Goal: Navigation & Orientation: Find specific page/section

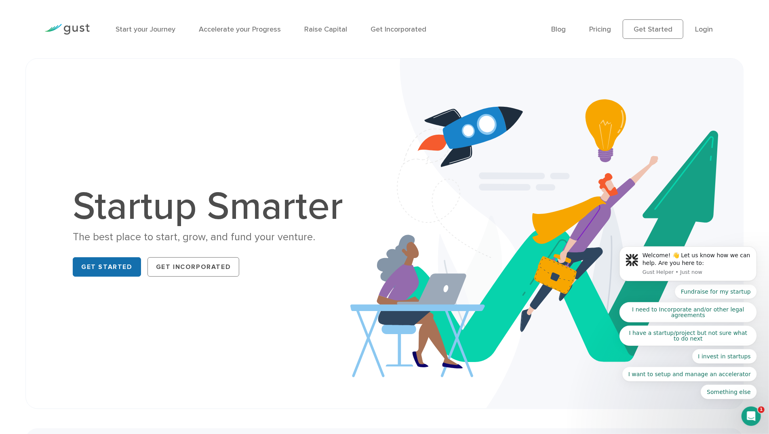
click at [110, 267] on link "Get Started" at bounding box center [107, 266] width 68 height 19
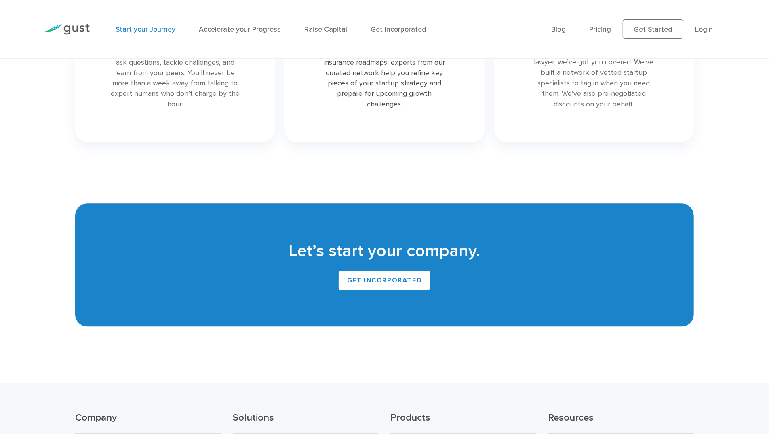
scroll to position [1776, 0]
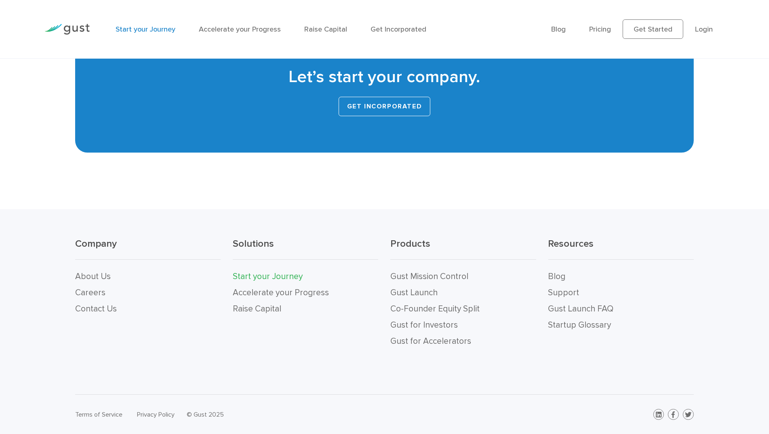
click at [395, 111] on link "GET INCORPORATED" at bounding box center [385, 106] width 92 height 19
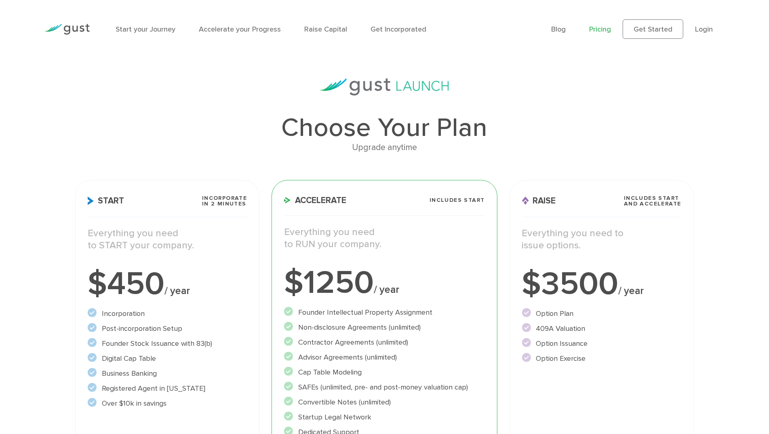
click at [76, 32] on img at bounding box center [66, 29] width 45 height 11
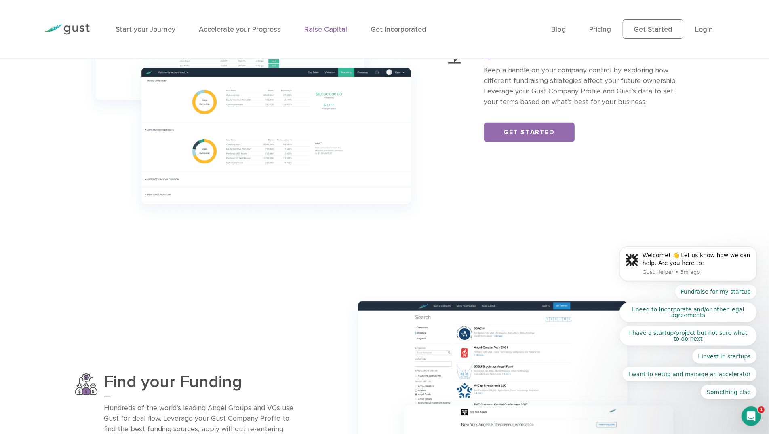
scroll to position [404, 0]
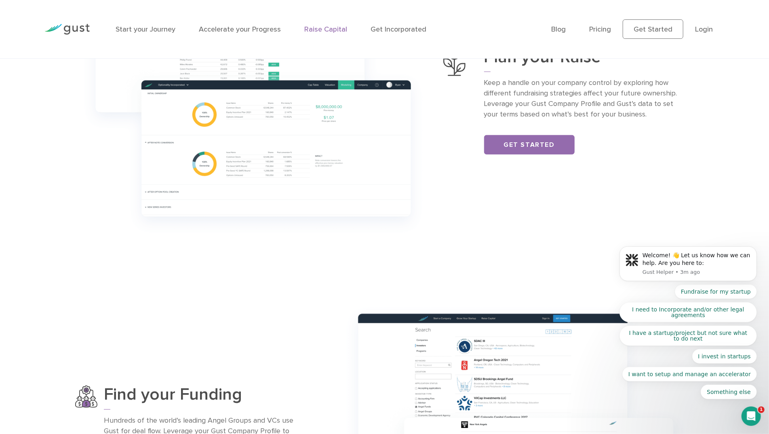
click at [256, 153] on img at bounding box center [253, 101] width 356 height 281
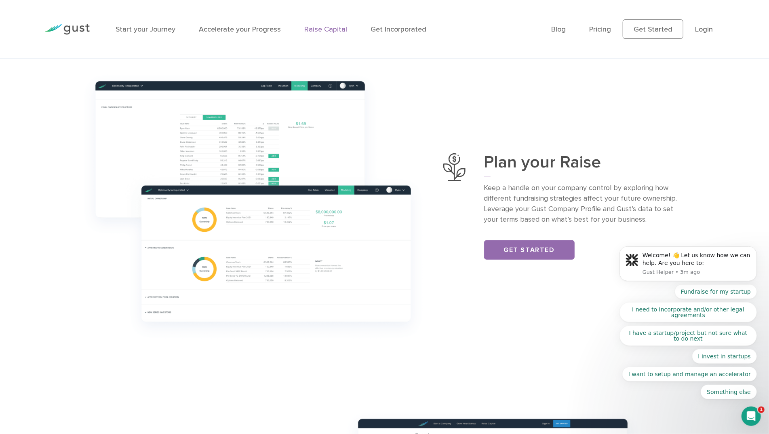
scroll to position [243, 0]
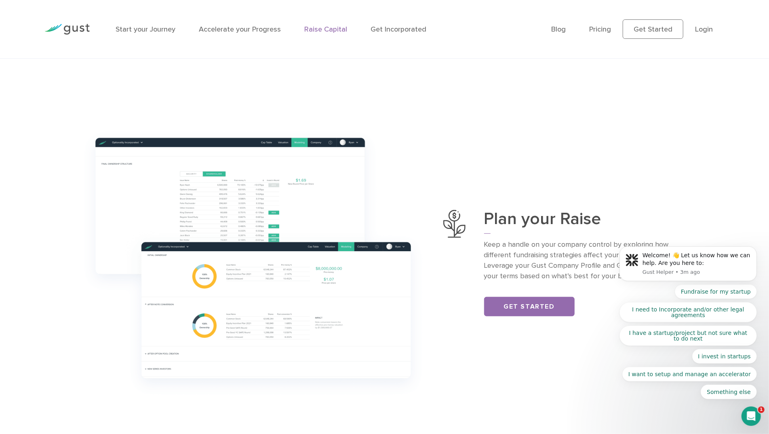
click at [217, 162] on img at bounding box center [253, 262] width 356 height 281
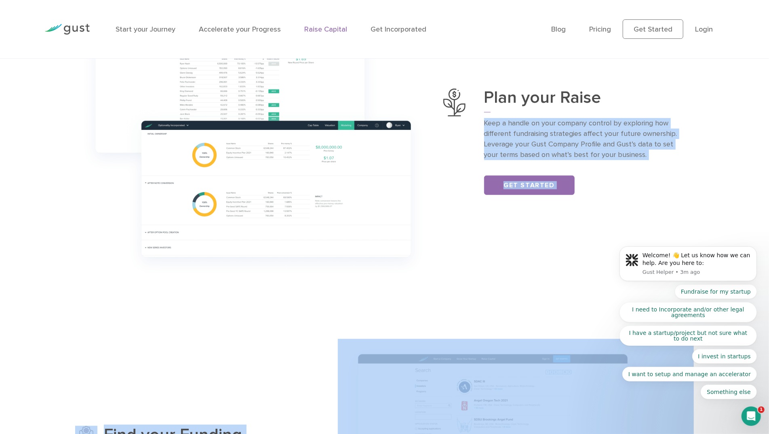
drag, startPoint x: 1092, startPoint y: 242, endPoint x: 637, endPoint y: 158, distance: 462.2
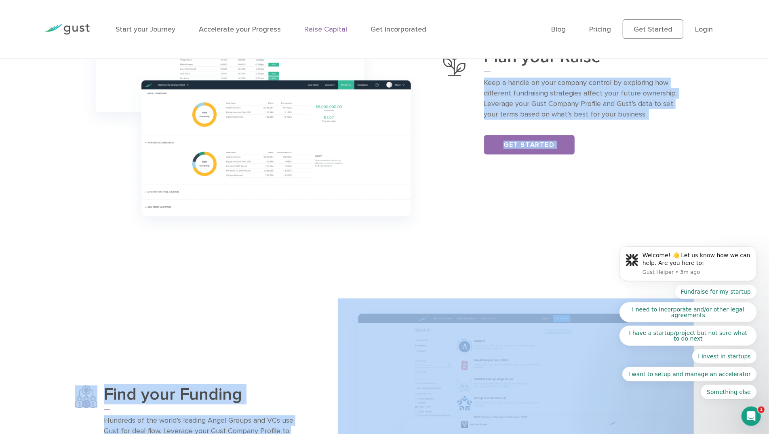
click at [126, 215] on img at bounding box center [253, 101] width 356 height 281
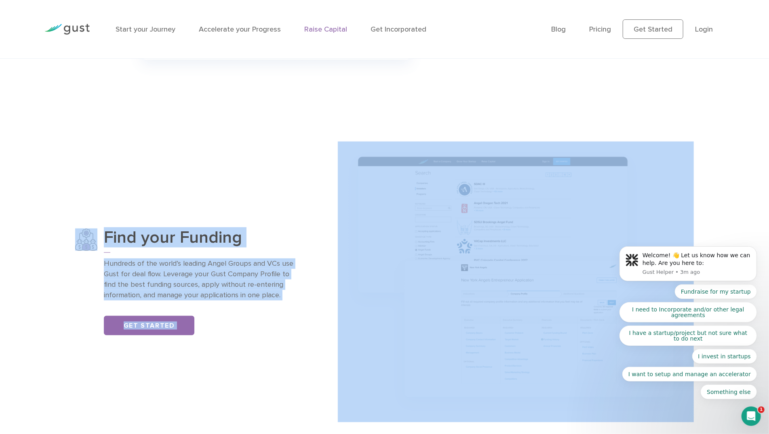
scroll to position [566, 0]
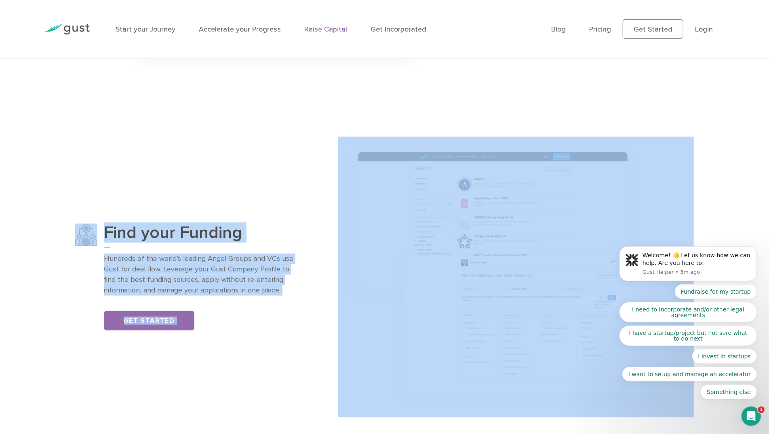
click at [553, 111] on main "Raise Capital Raise funding with confidence and clarity Get Started Plan your R…" at bounding box center [384, 396] width 769 height 1808
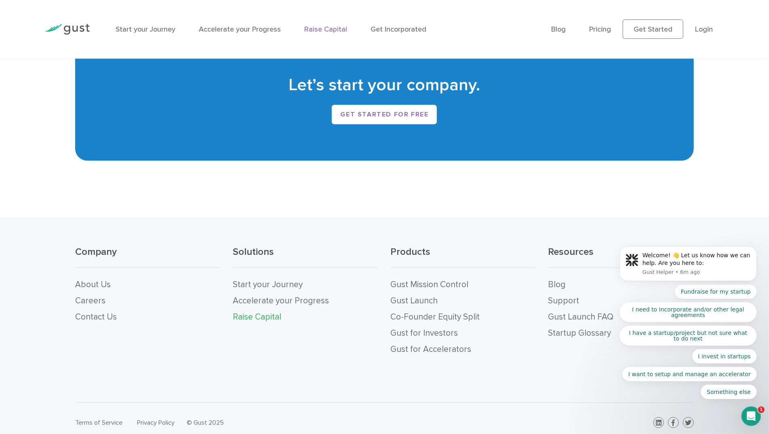
scroll to position [1657, 0]
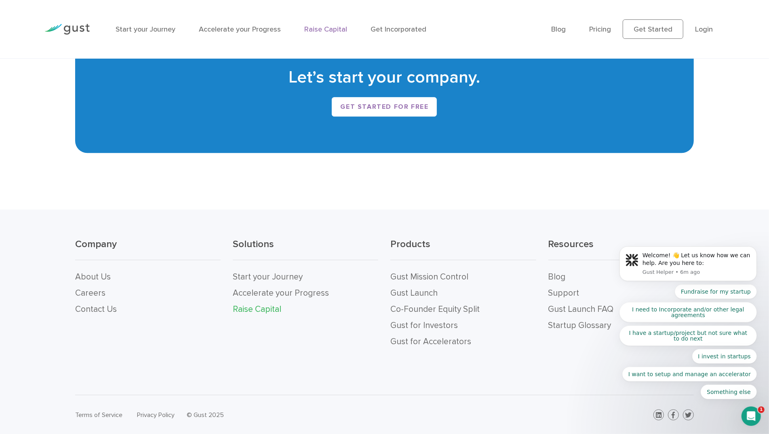
click at [319, 340] on div "Solutions Start your Journey Accelerate your Progress Raise Capital" at bounding box center [306, 294] width 158 height 112
